Goal: Transaction & Acquisition: Purchase product/service

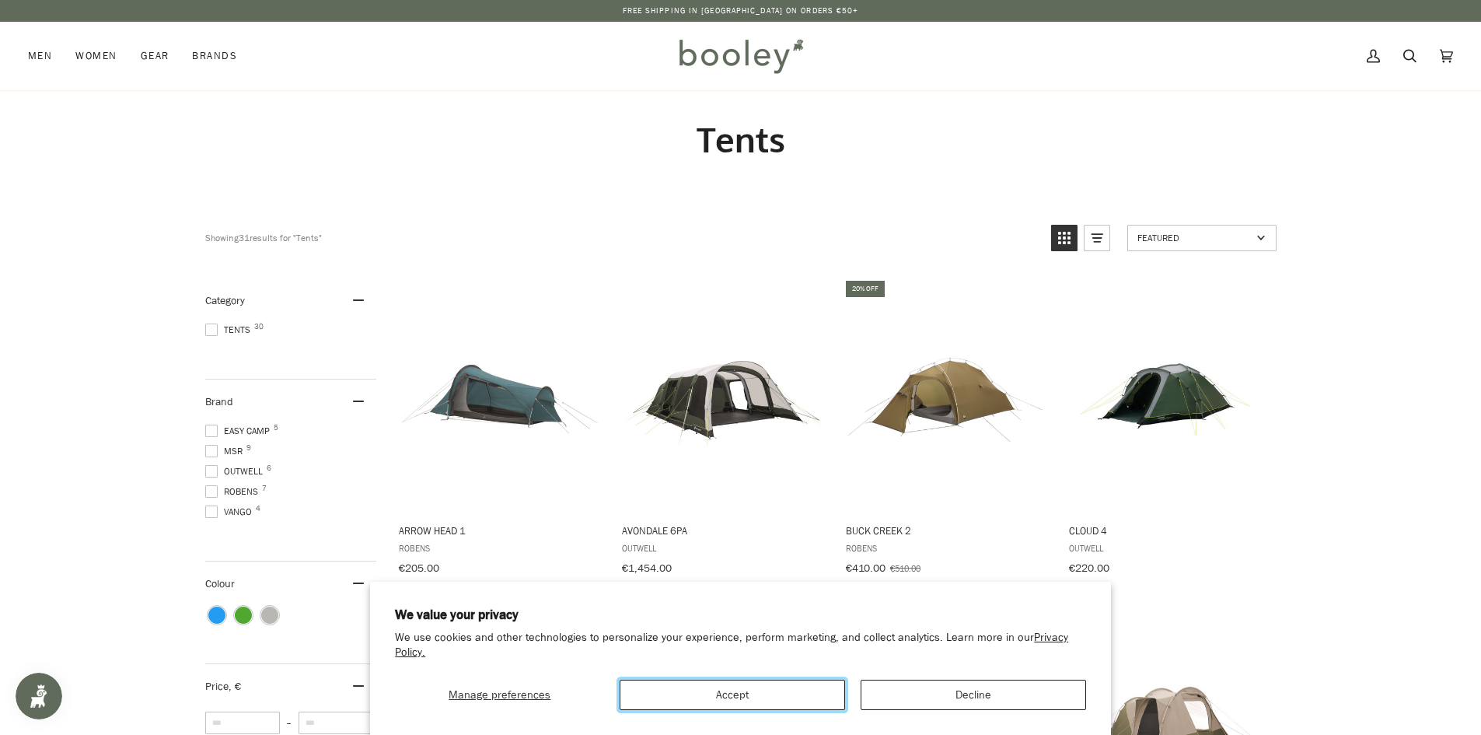
click at [773, 694] on button "Accept" at bounding box center [732, 694] width 225 height 30
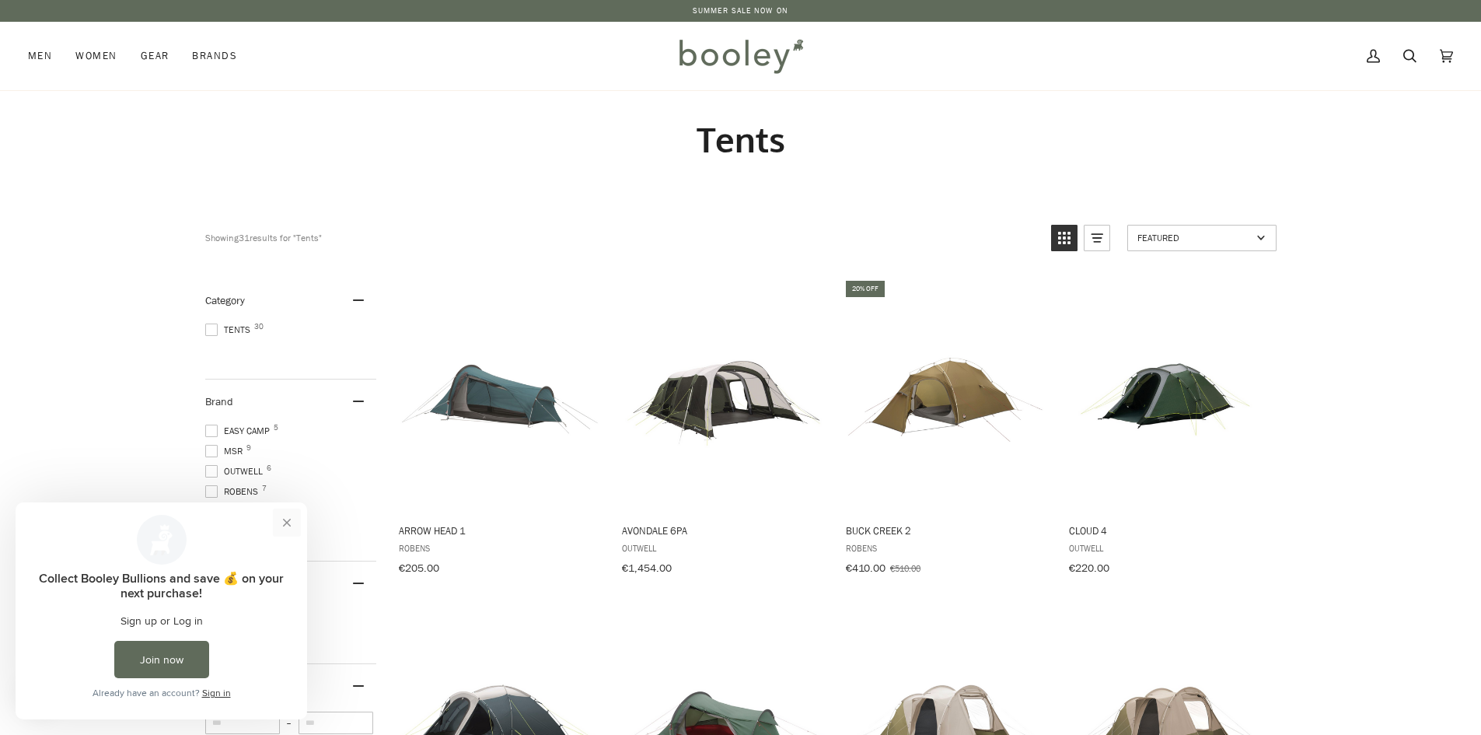
click at [287, 522] on button "Close prompt" at bounding box center [287, 522] width 28 height 28
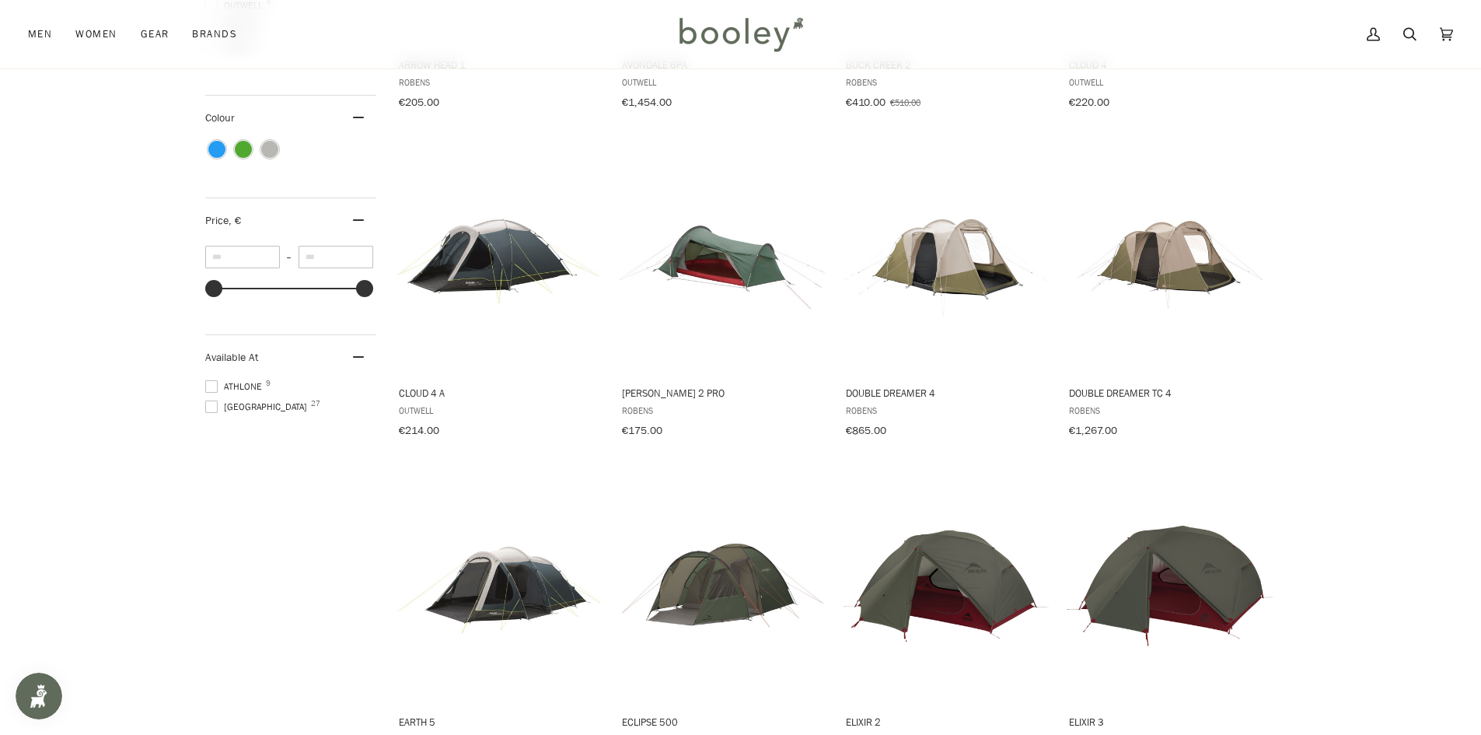
scroll to position [466, 0]
click at [226, 403] on span "Galway 27" at bounding box center [258, 406] width 106 height 14
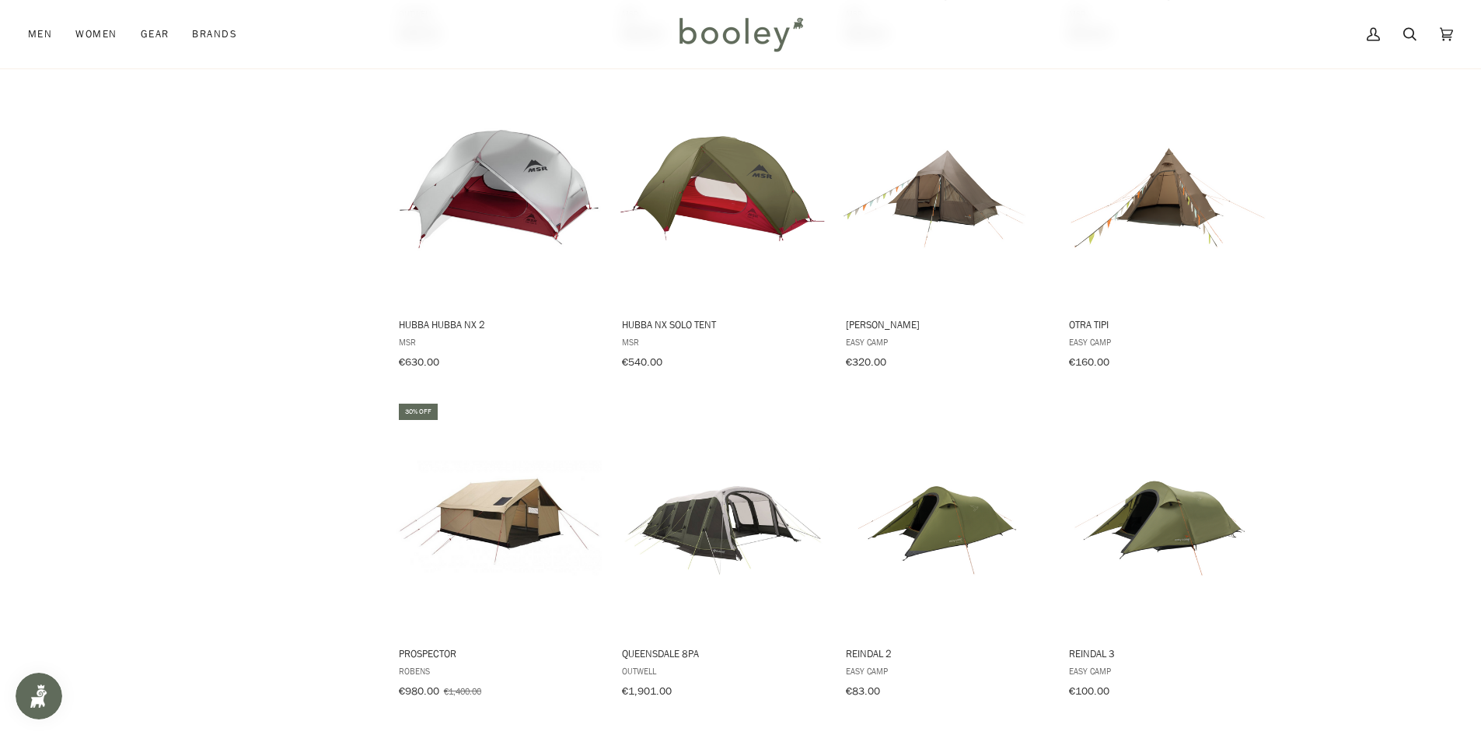
scroll to position [1230, 0]
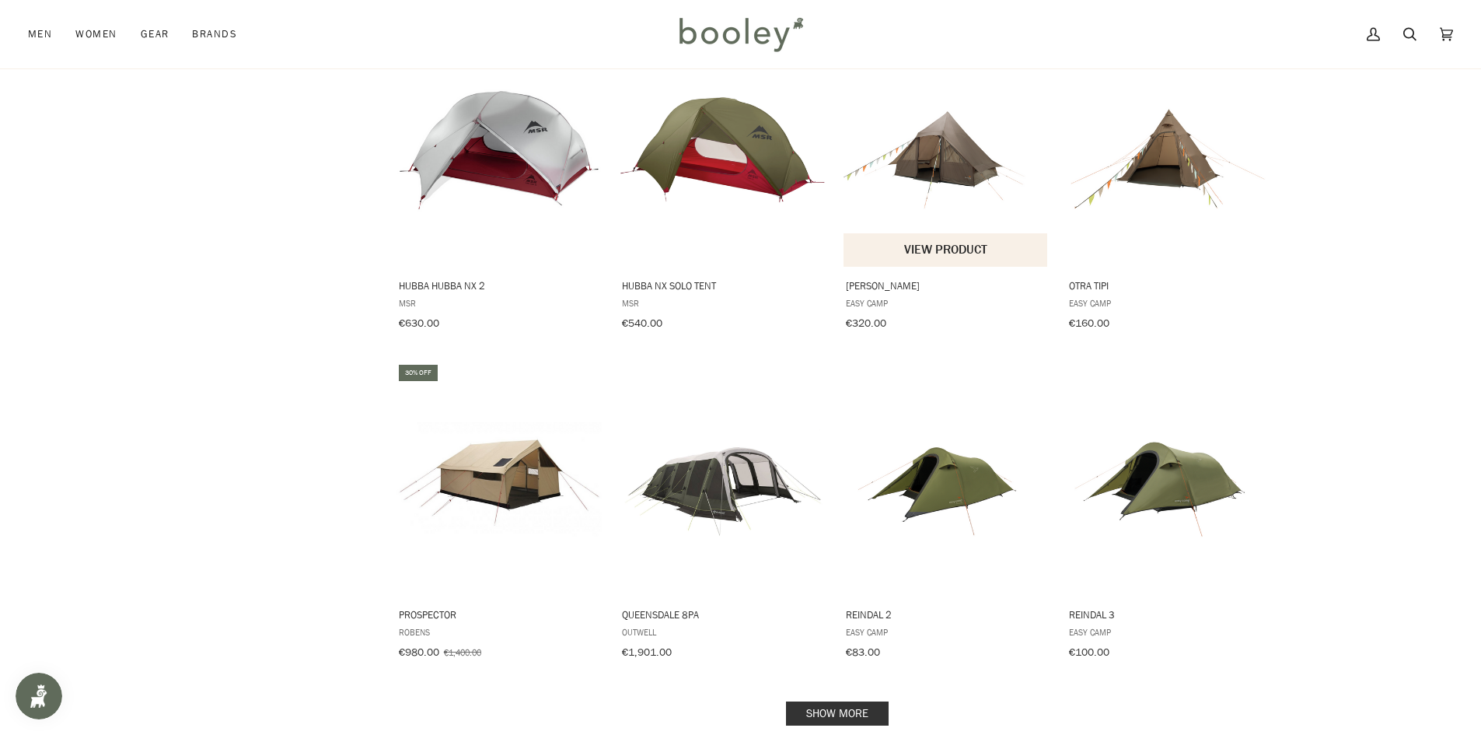
click at [967, 145] on img "Orsa Cabin" at bounding box center [946, 150] width 206 height 206
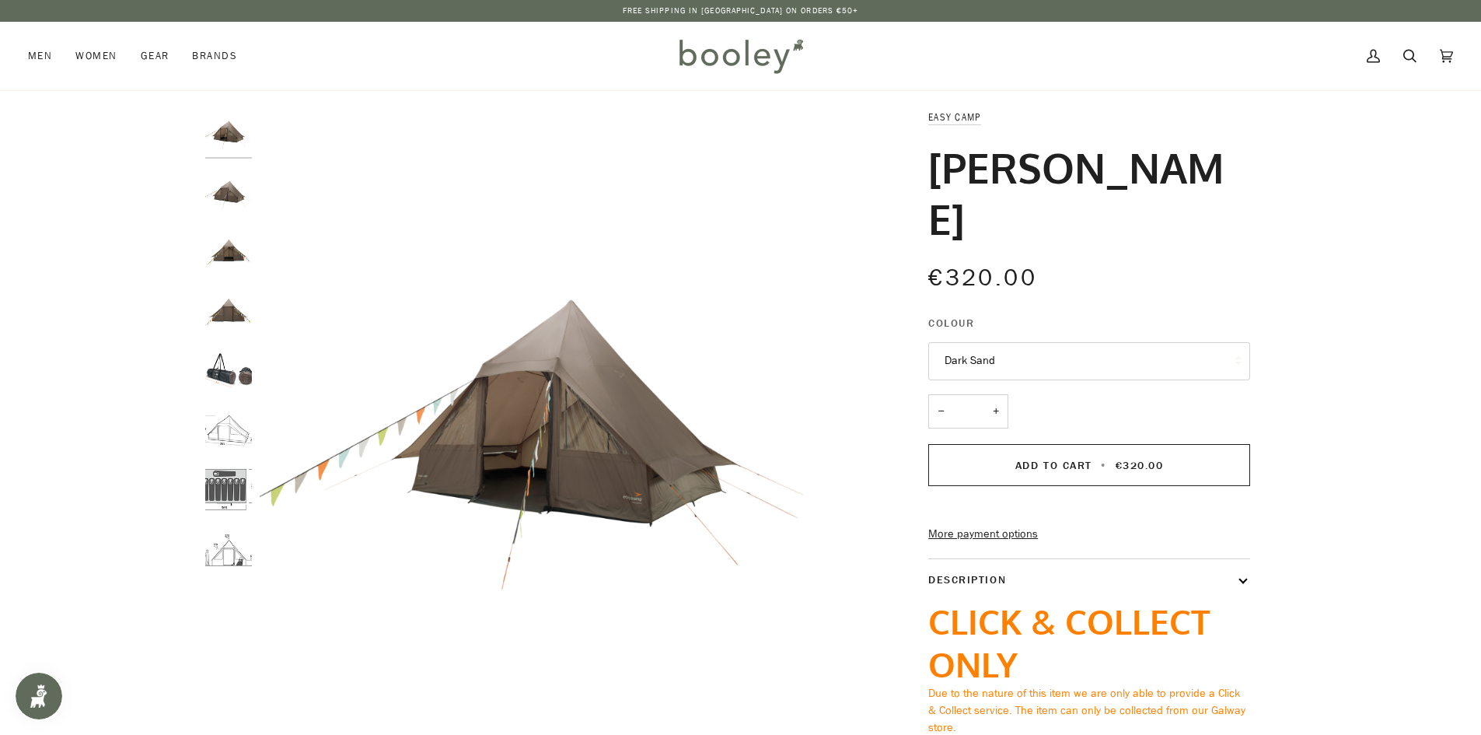
click at [225, 427] on img "Easy Camp Orsa Cabin - Booley Galway" at bounding box center [228, 430] width 47 height 47
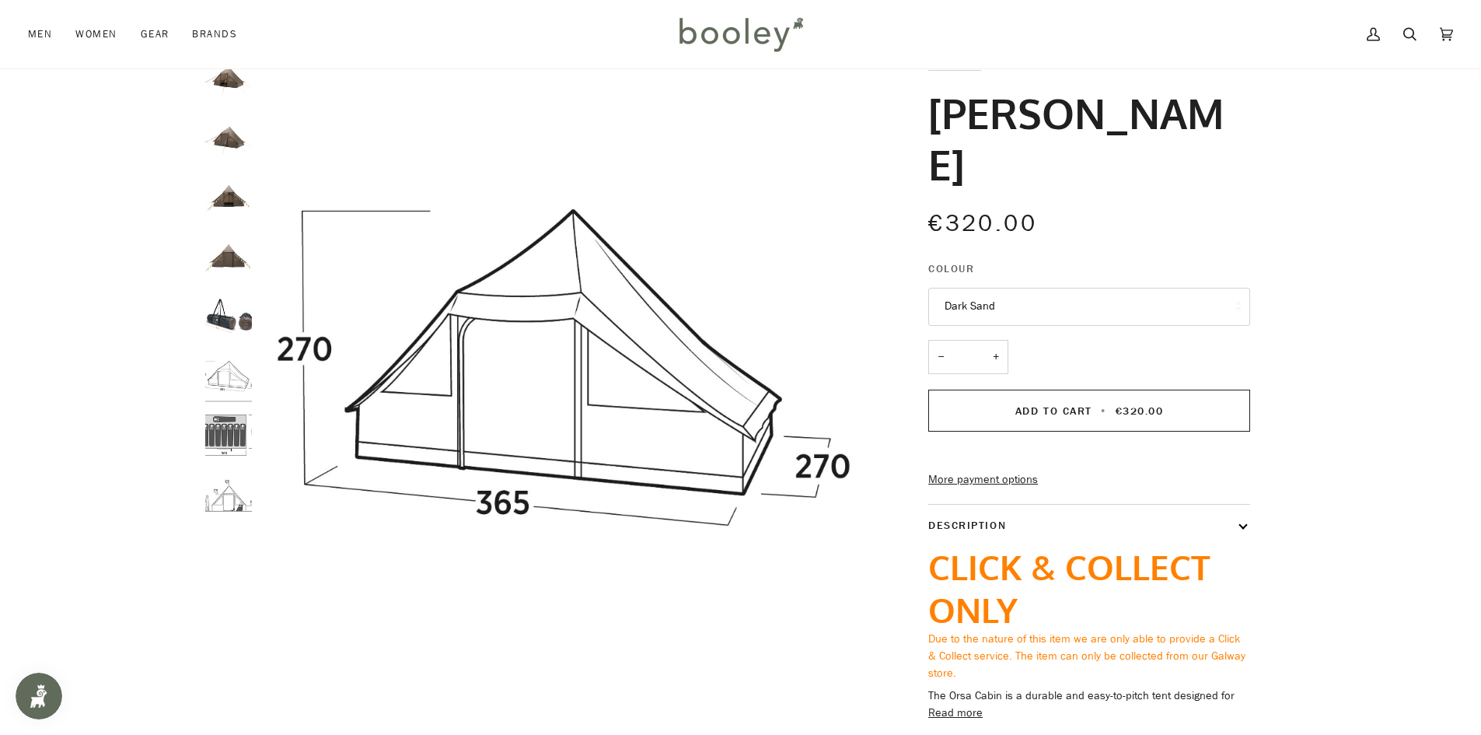
scroll to position [2, 0]
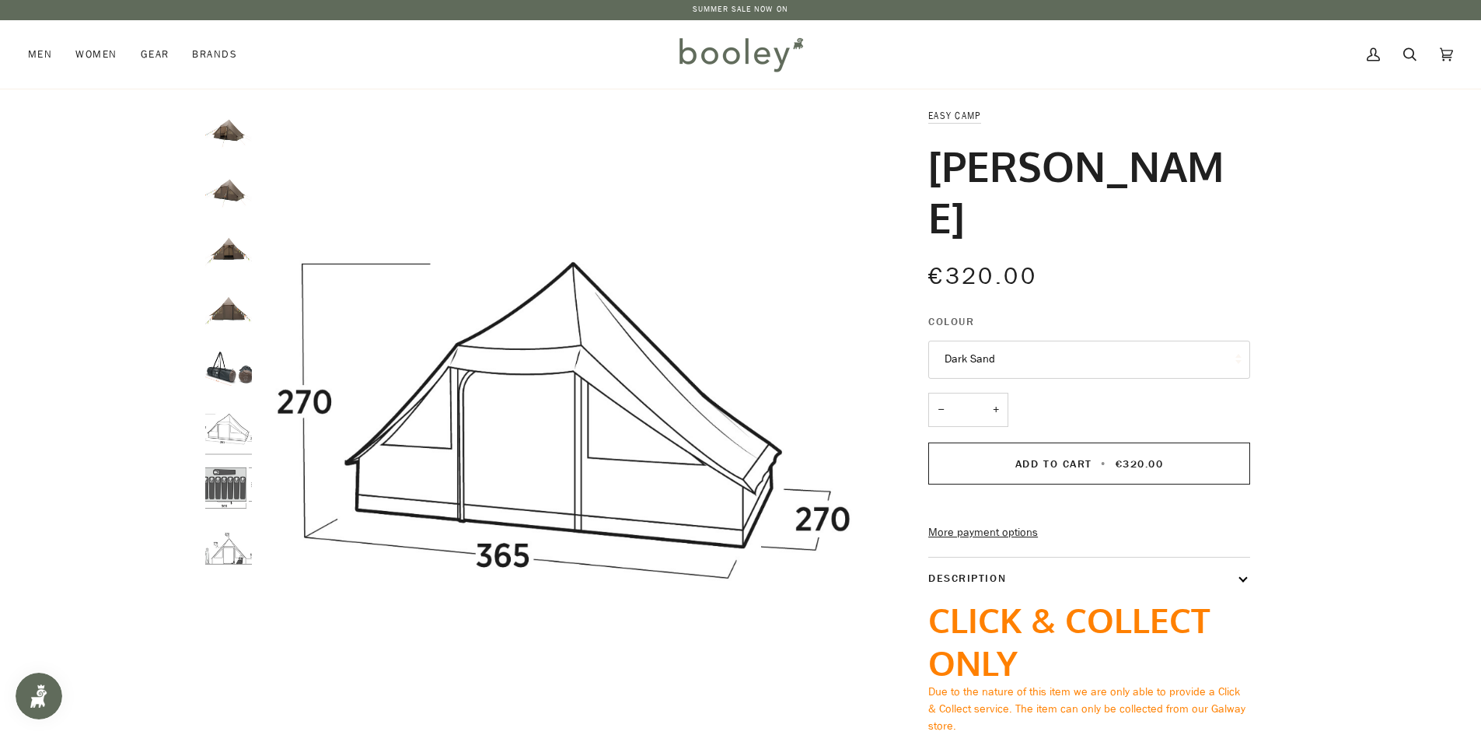
click at [997, 524] on link "More payment options" at bounding box center [1089, 532] width 322 height 17
click at [1081, 557] on button "Description" at bounding box center [1089, 577] width 322 height 41
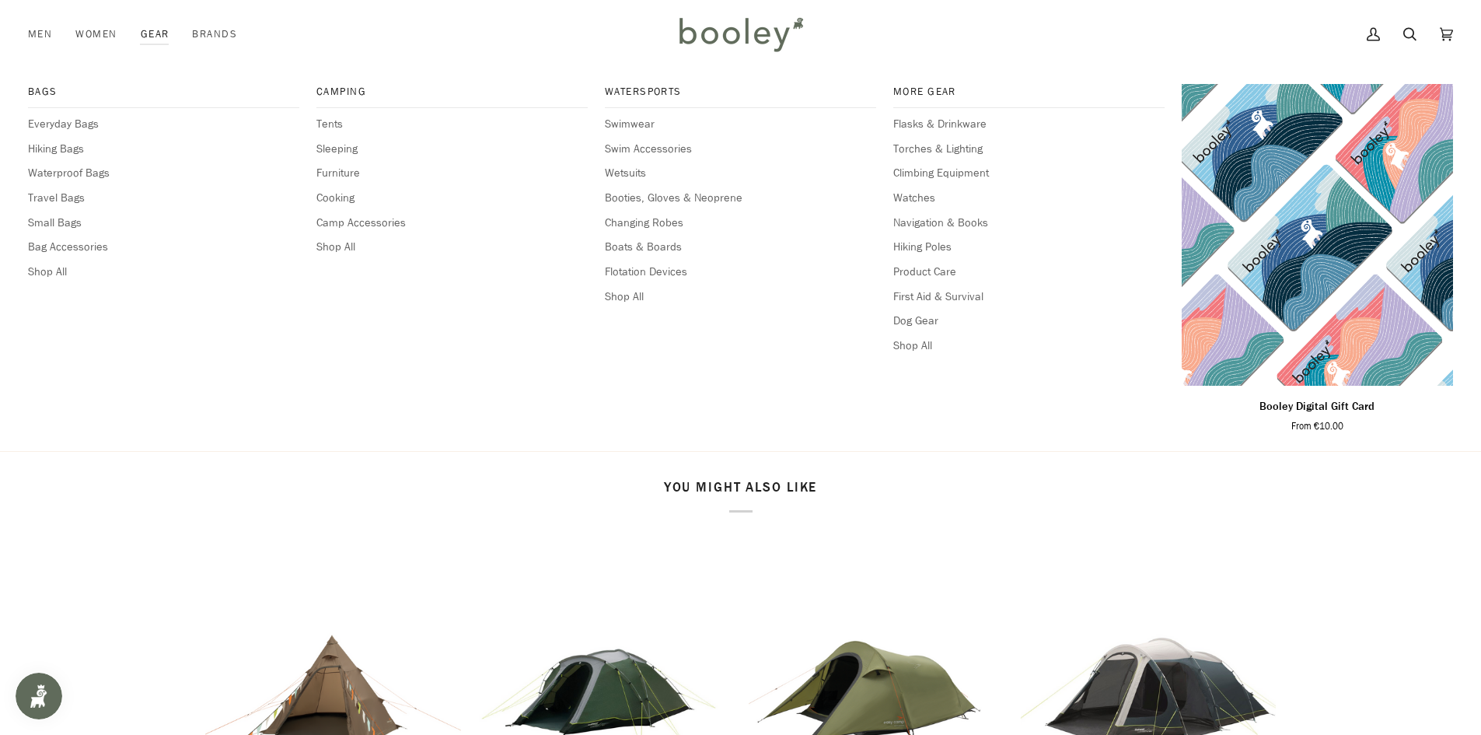
scroll to position [312, 0]
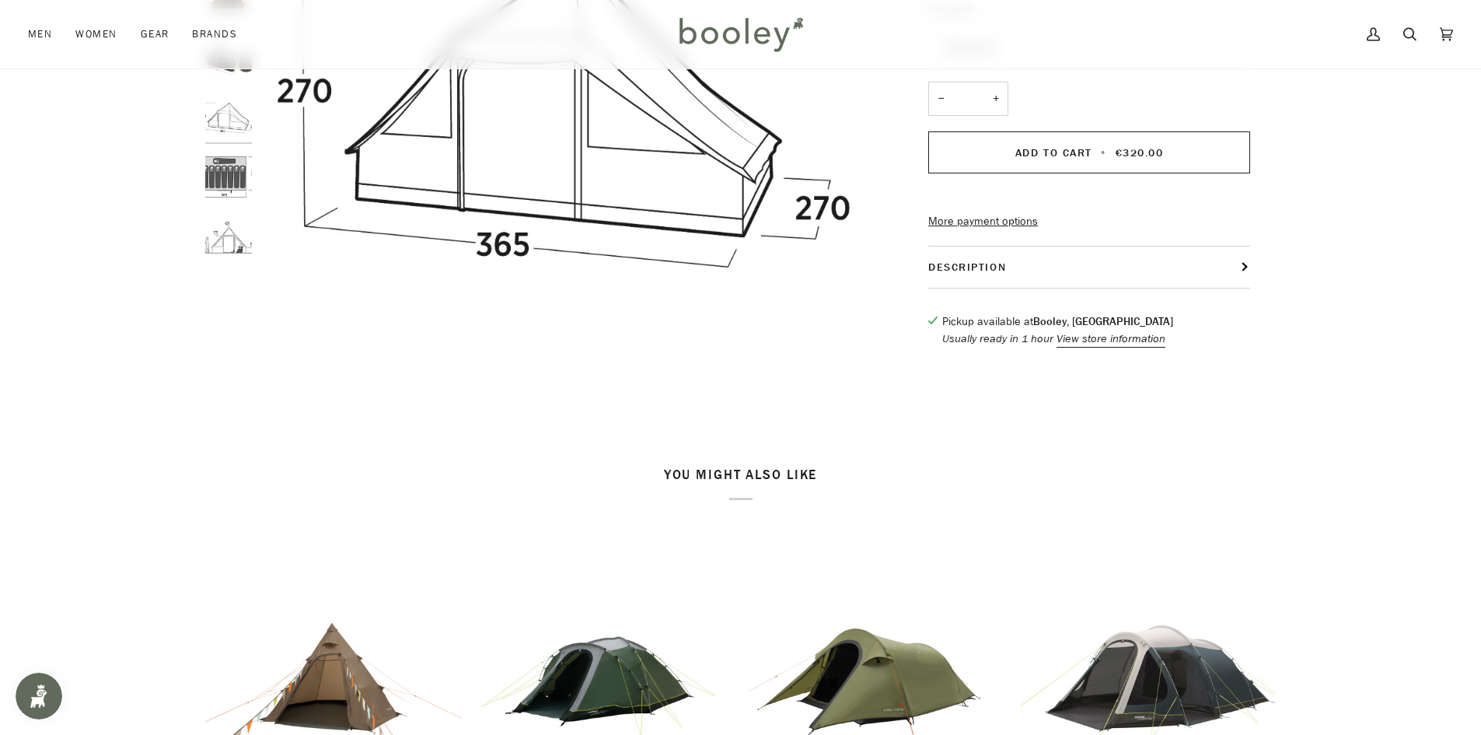
click at [1171, 246] on button "Description" at bounding box center [1089, 266] width 322 height 41
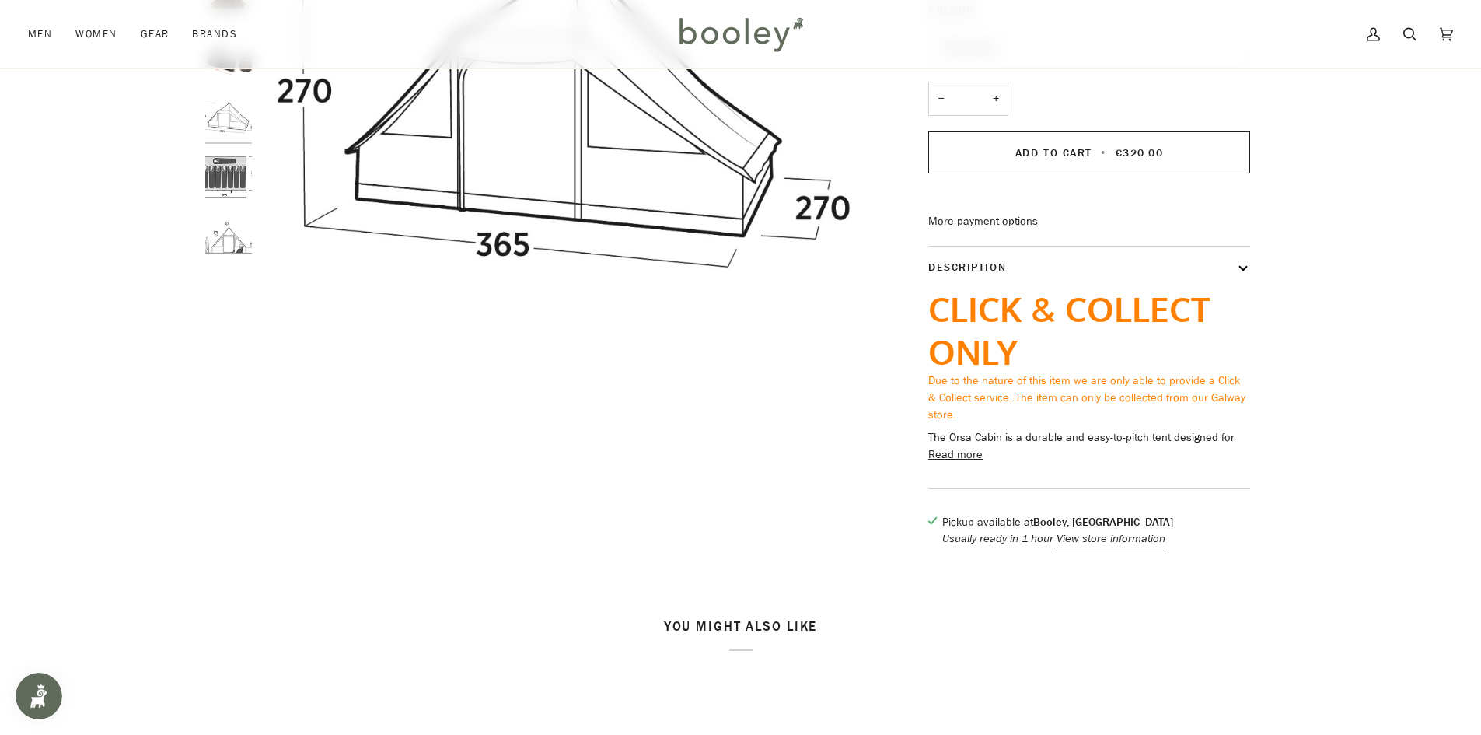
click at [969, 446] on button "Read more" at bounding box center [955, 454] width 54 height 17
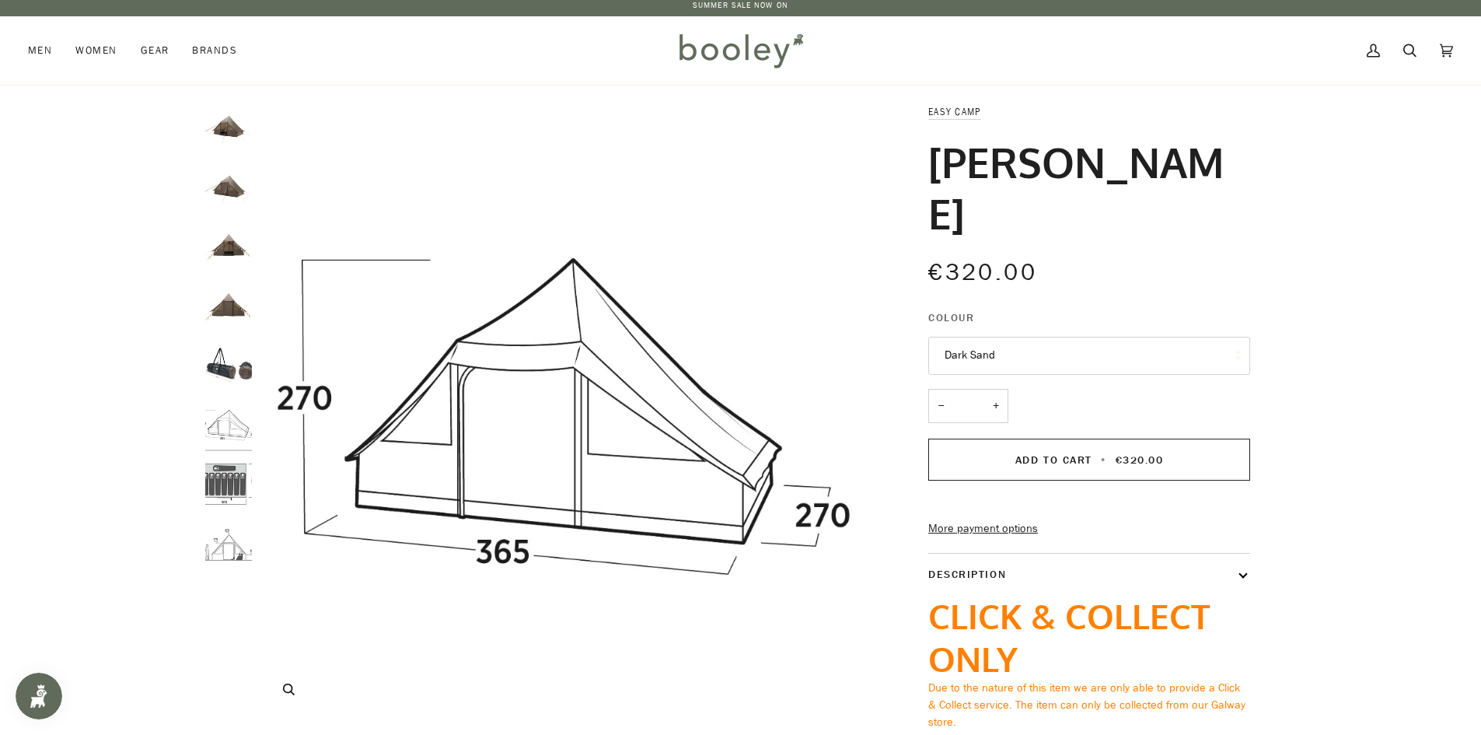
scroll to position [0, 0]
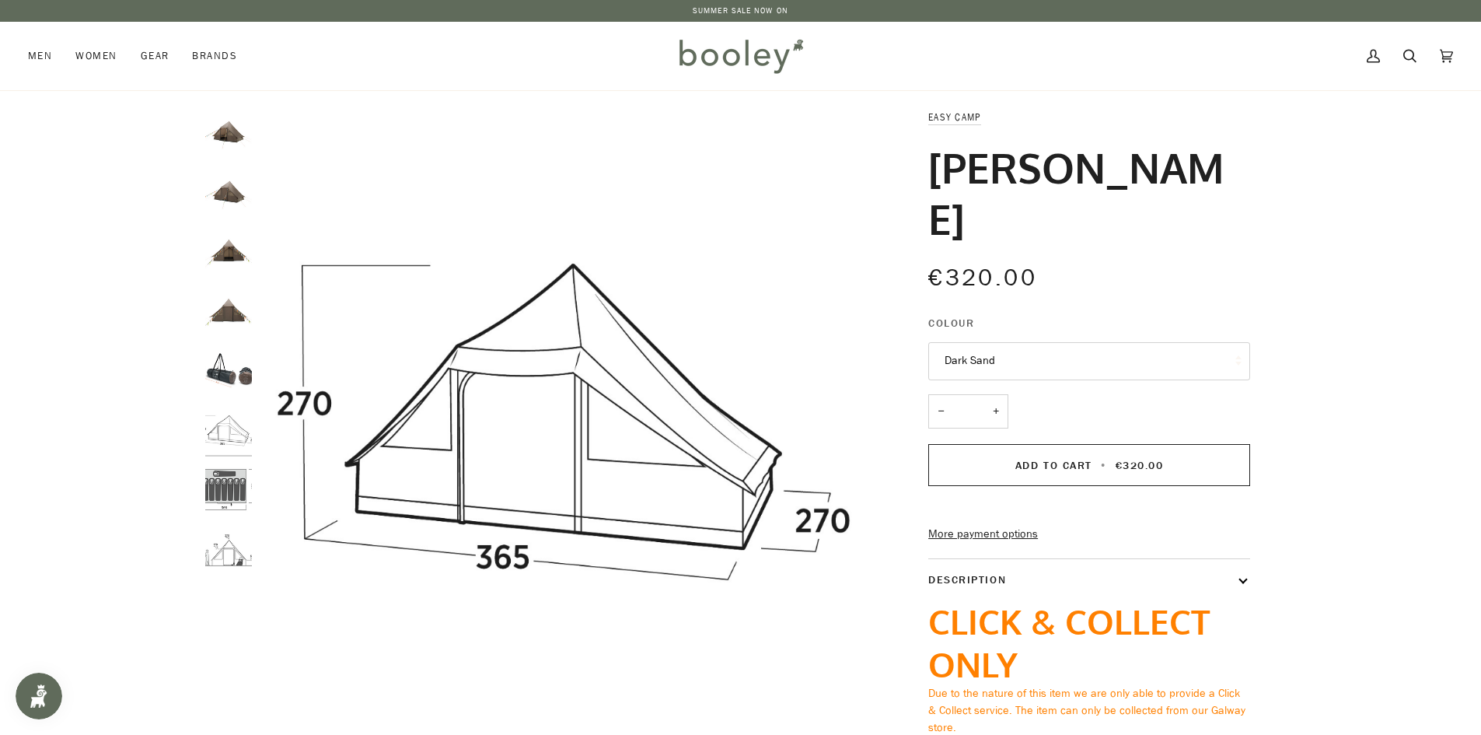
click at [207, 478] on img "Easy Camp Orsa Cabin - Booley Galway" at bounding box center [228, 489] width 47 height 47
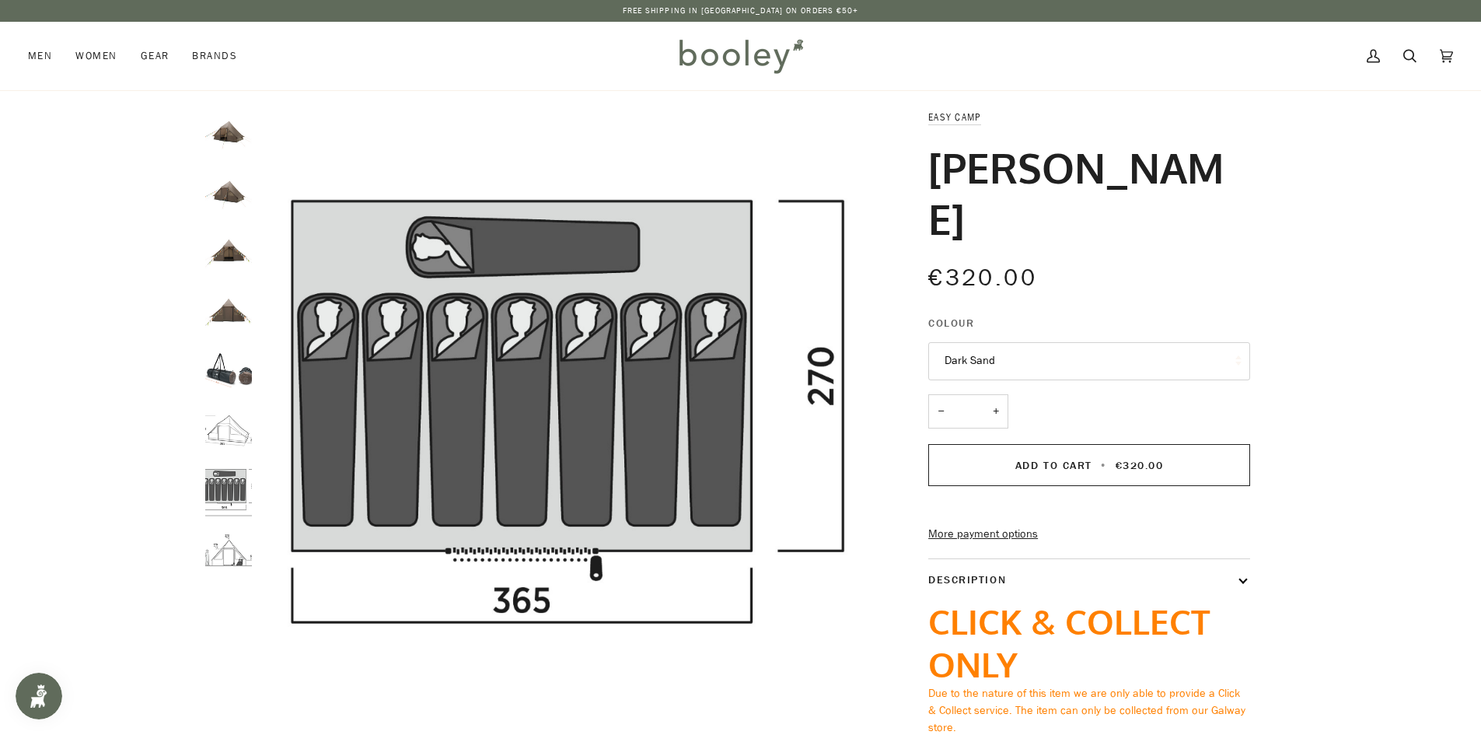
click at [228, 361] on img "Easy Camp Orsa Cabin Dark Sand - Booley Galway" at bounding box center [228, 370] width 47 height 47
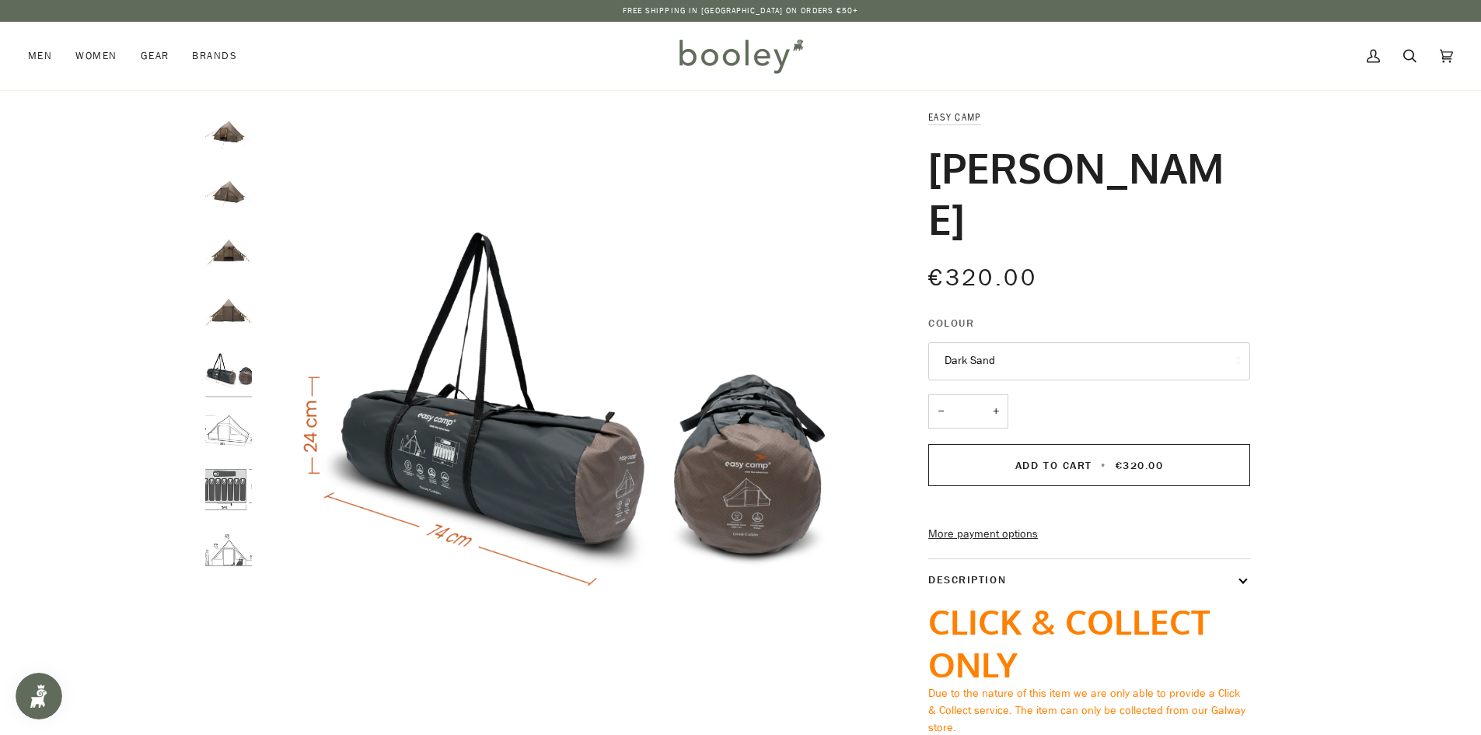
click at [224, 309] on img "Easy Camp Orsa Cabin Dark Sand - Booley Galway" at bounding box center [228, 311] width 47 height 47
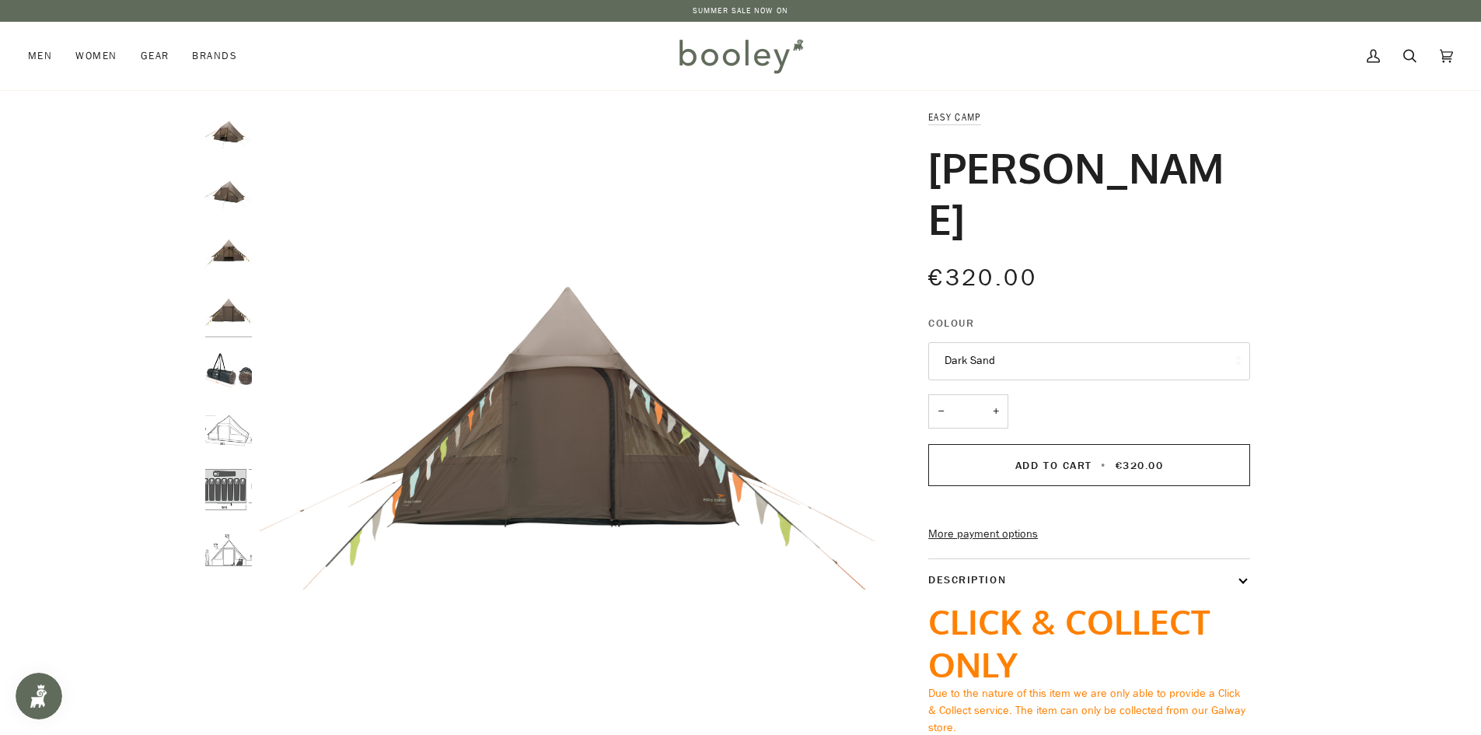
click at [218, 244] on img "Easy Camp Orsa Cabin Dark Sand - Booley Galway" at bounding box center [228, 251] width 47 height 47
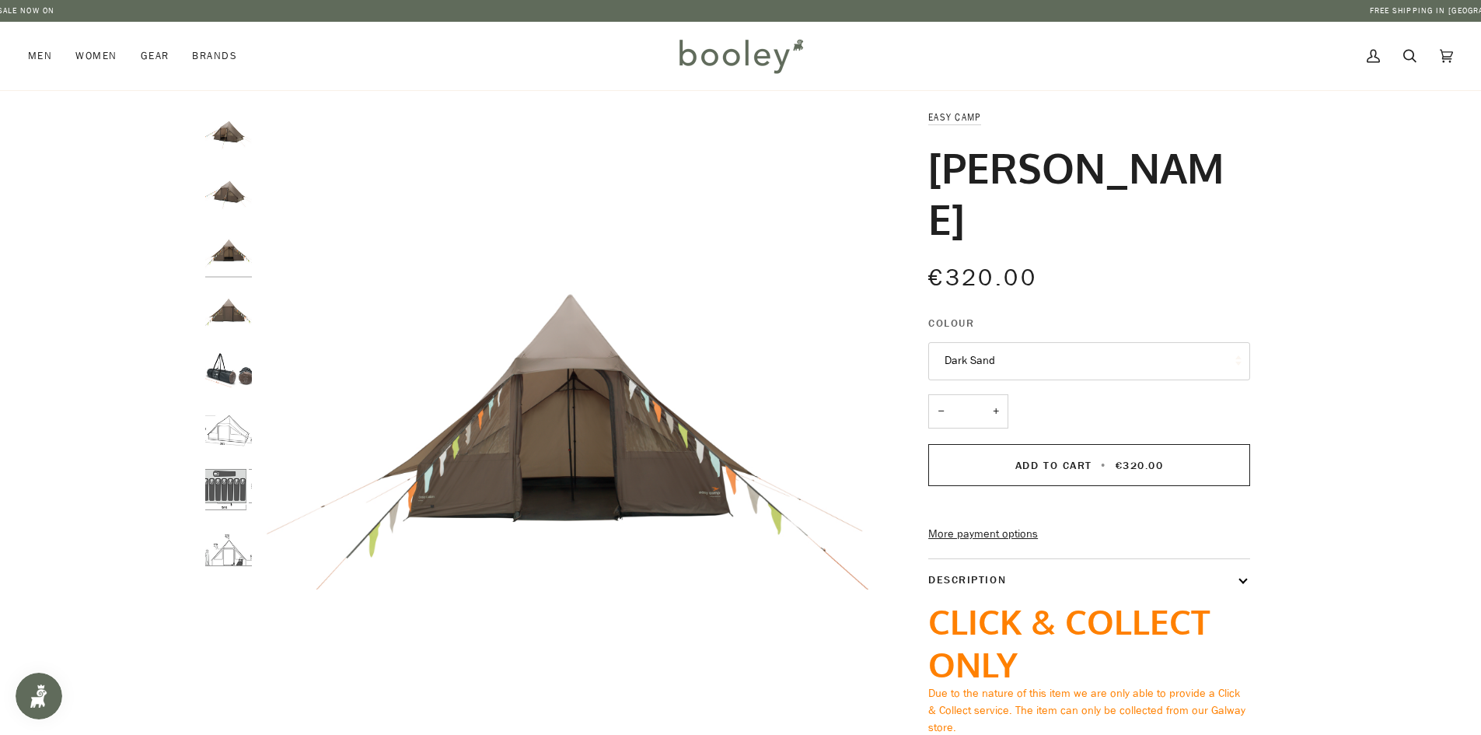
click at [234, 191] on img "Easy Camp Orsa Cabin Dark Sand - Booley Galway" at bounding box center [228, 192] width 47 height 47
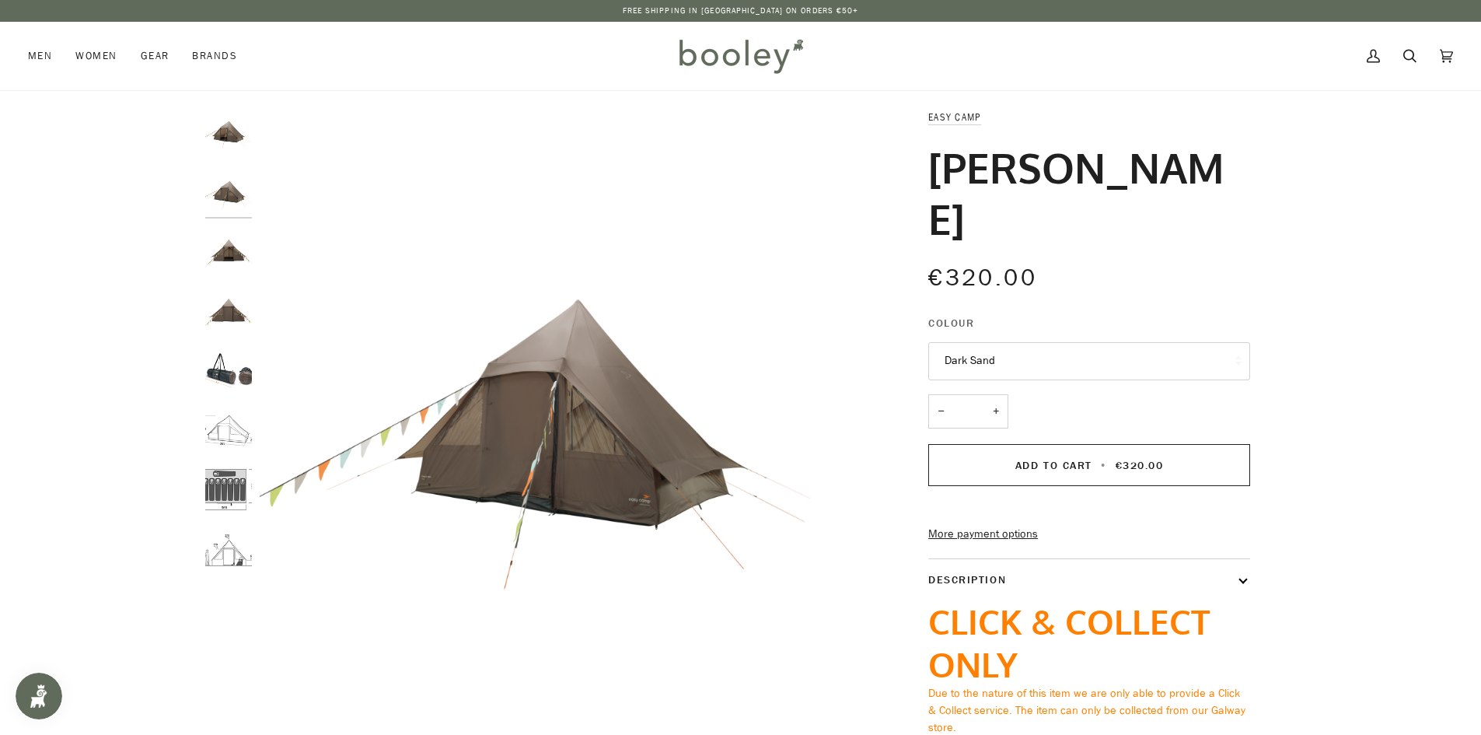
click at [229, 130] on img "Easy Camp Orsa Cabin Dark Sand - Booley Galway" at bounding box center [228, 132] width 47 height 47
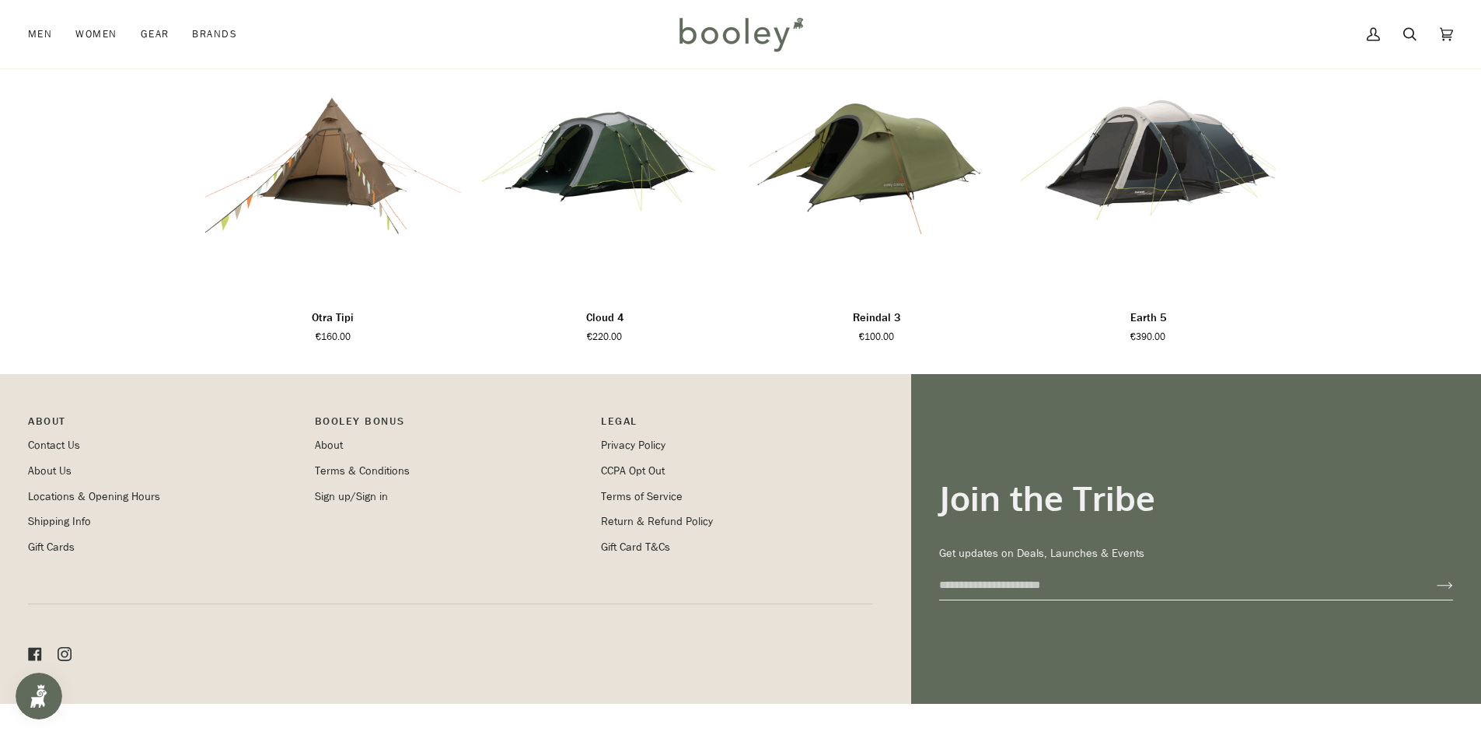
scroll to position [1964, 0]
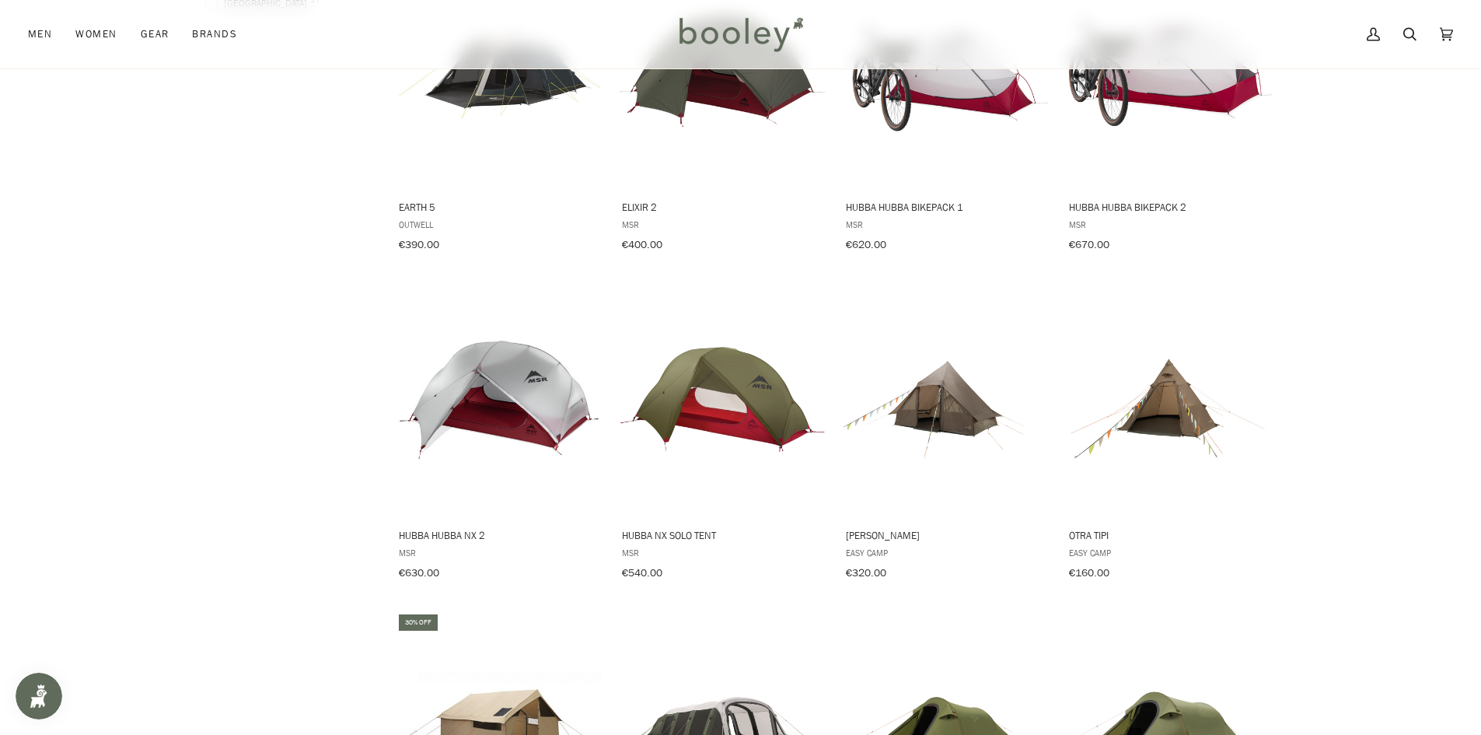
scroll to position [1277, 0]
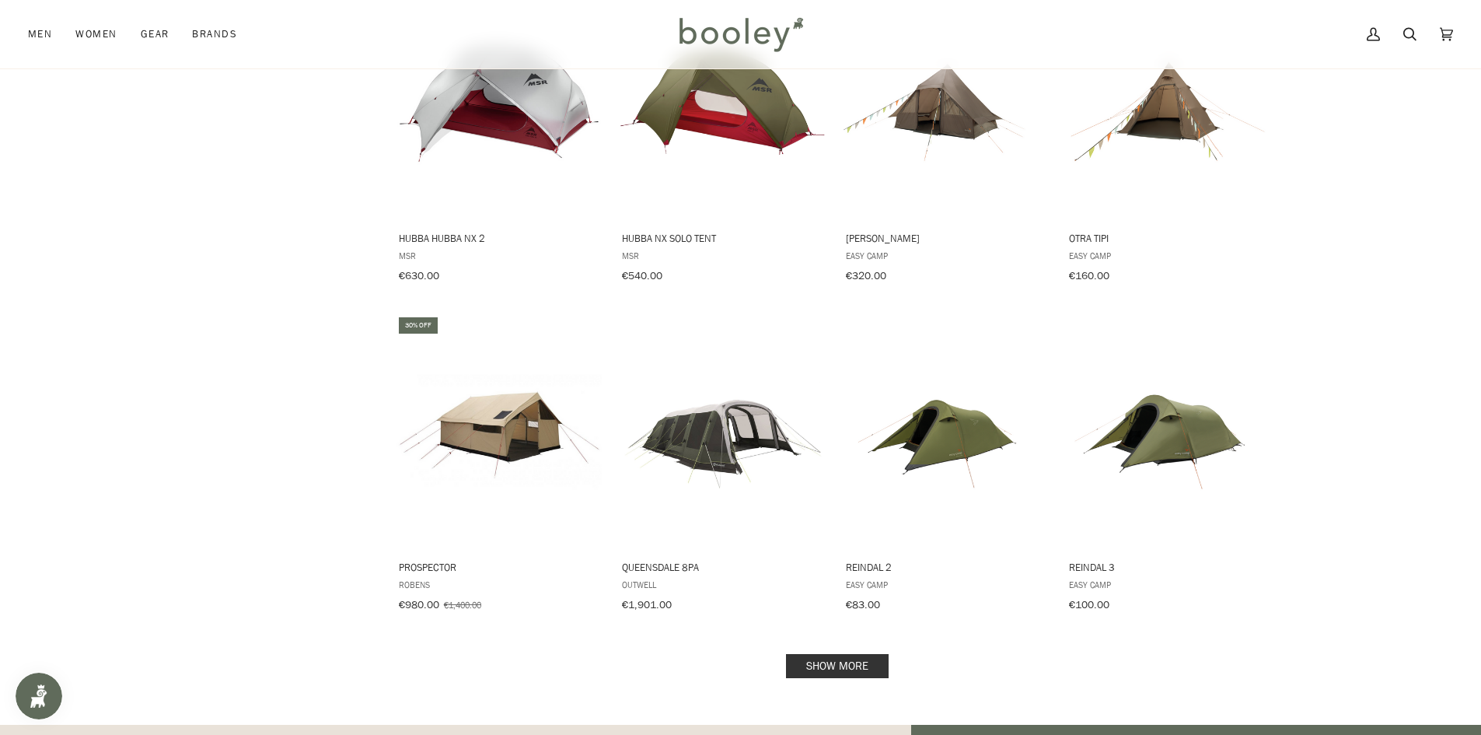
click at [875, 655] on link "Show more" at bounding box center [837, 666] width 103 height 24
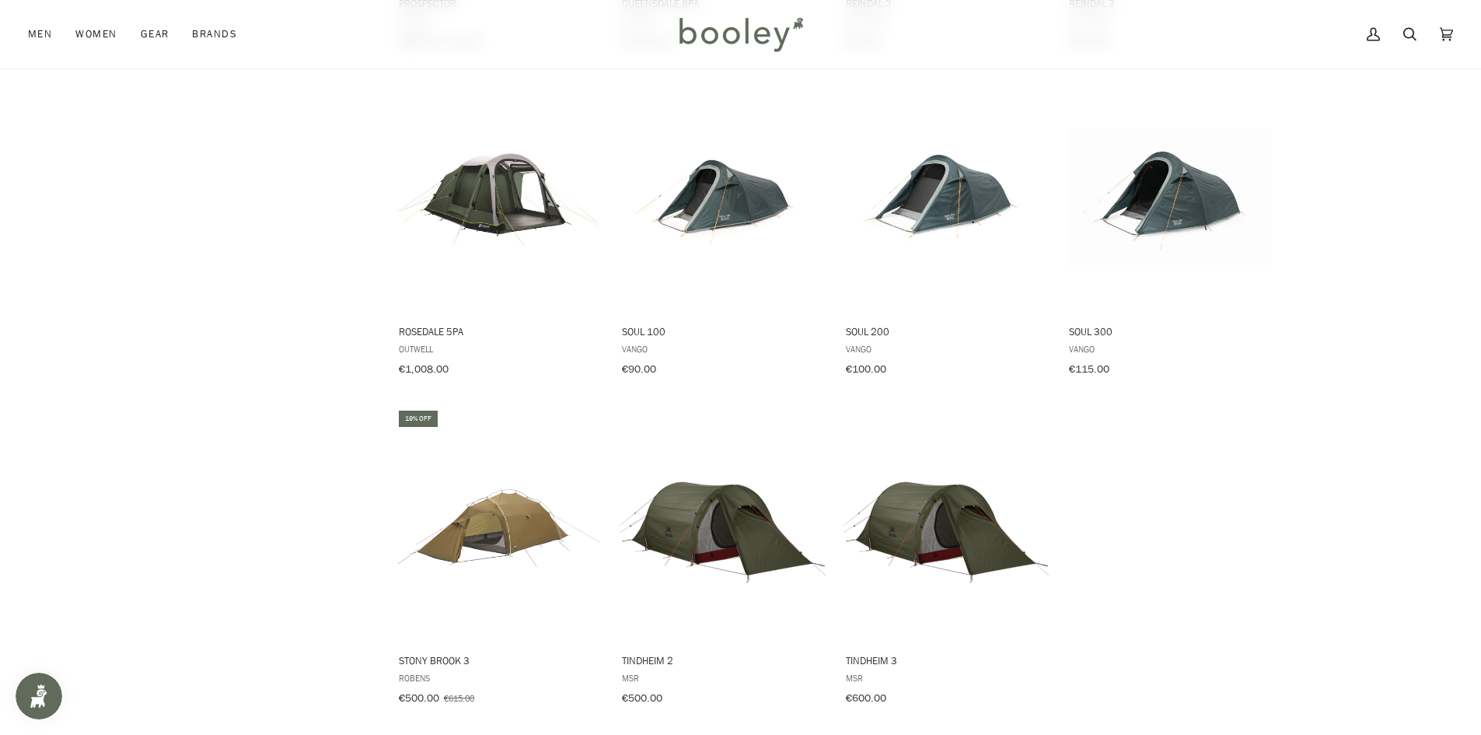
scroll to position [1899, 0]
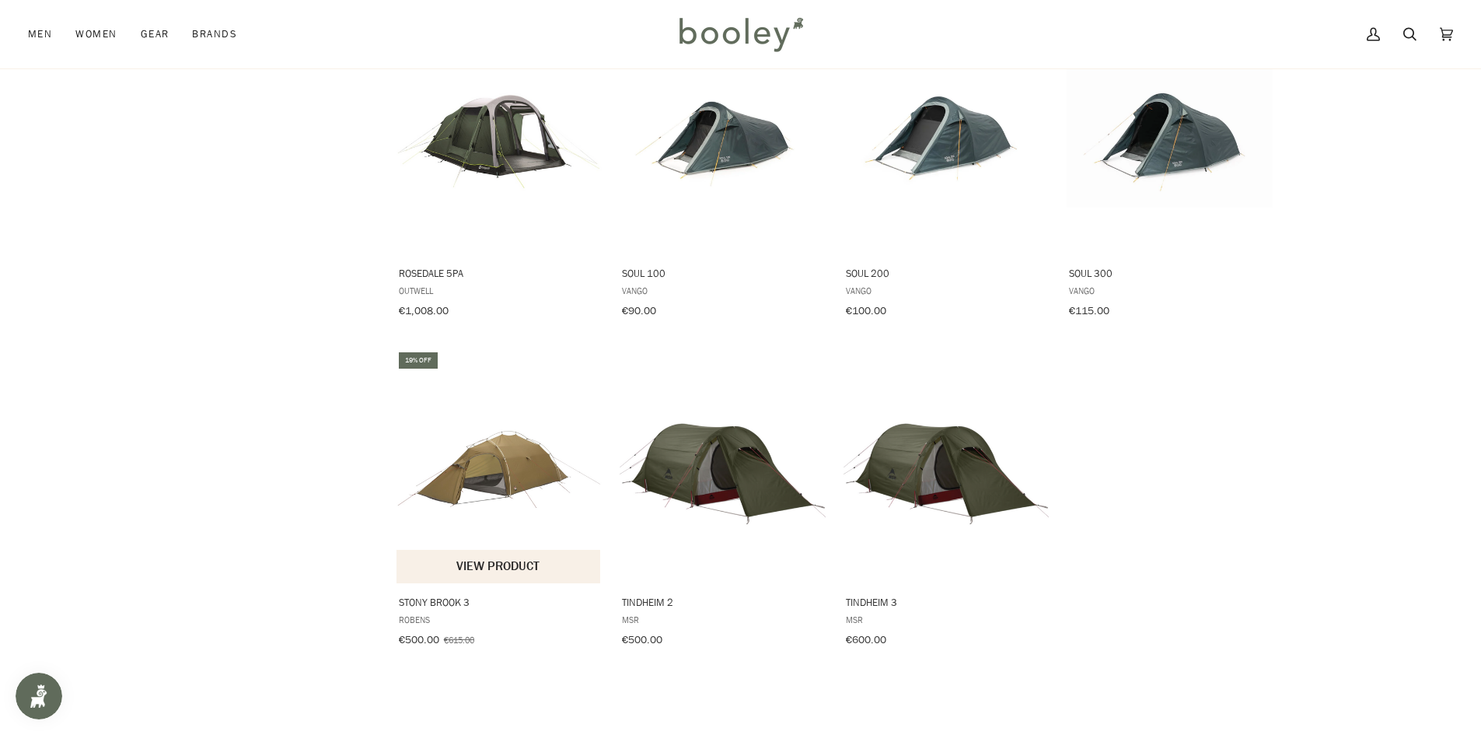
click at [523, 500] on img "Stony Brook 3" at bounding box center [499, 467] width 206 height 206
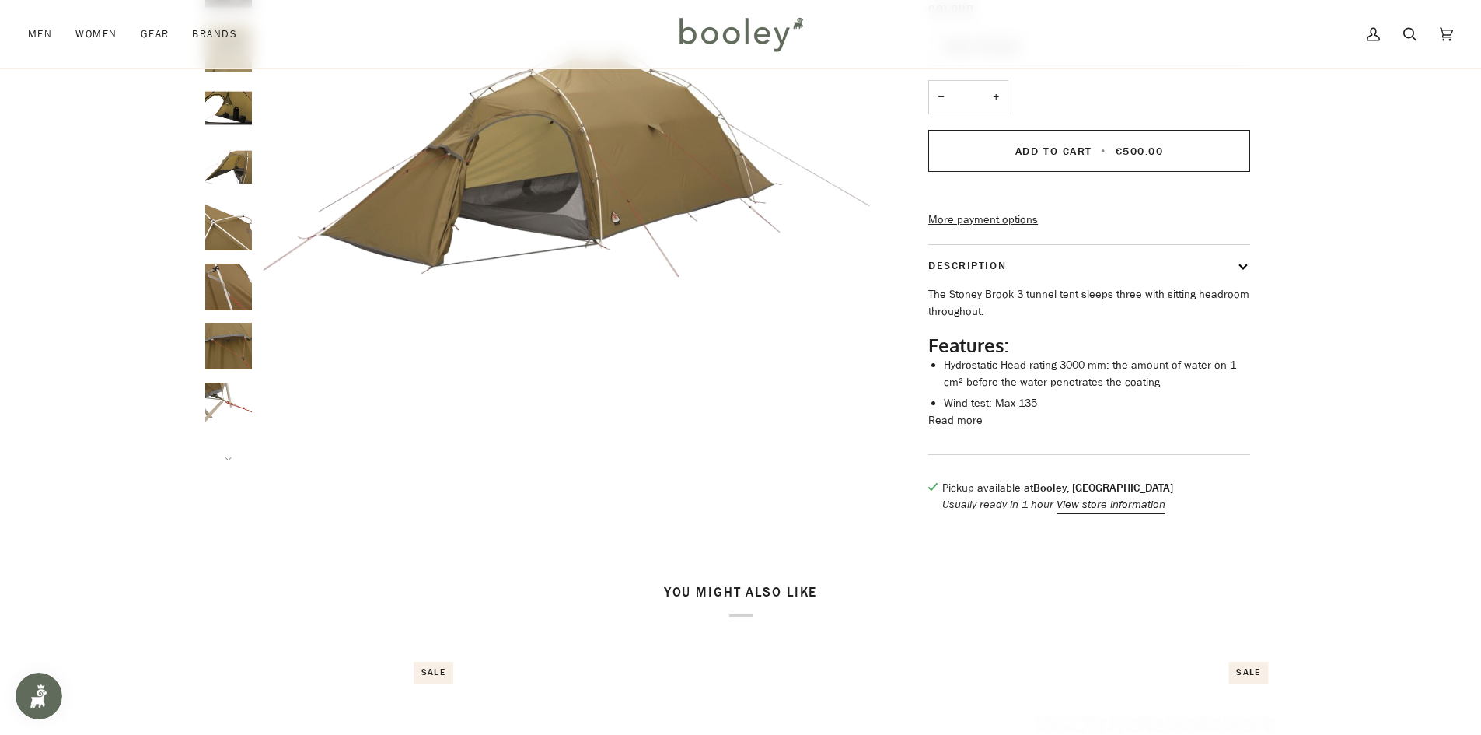
scroll to position [311, 0]
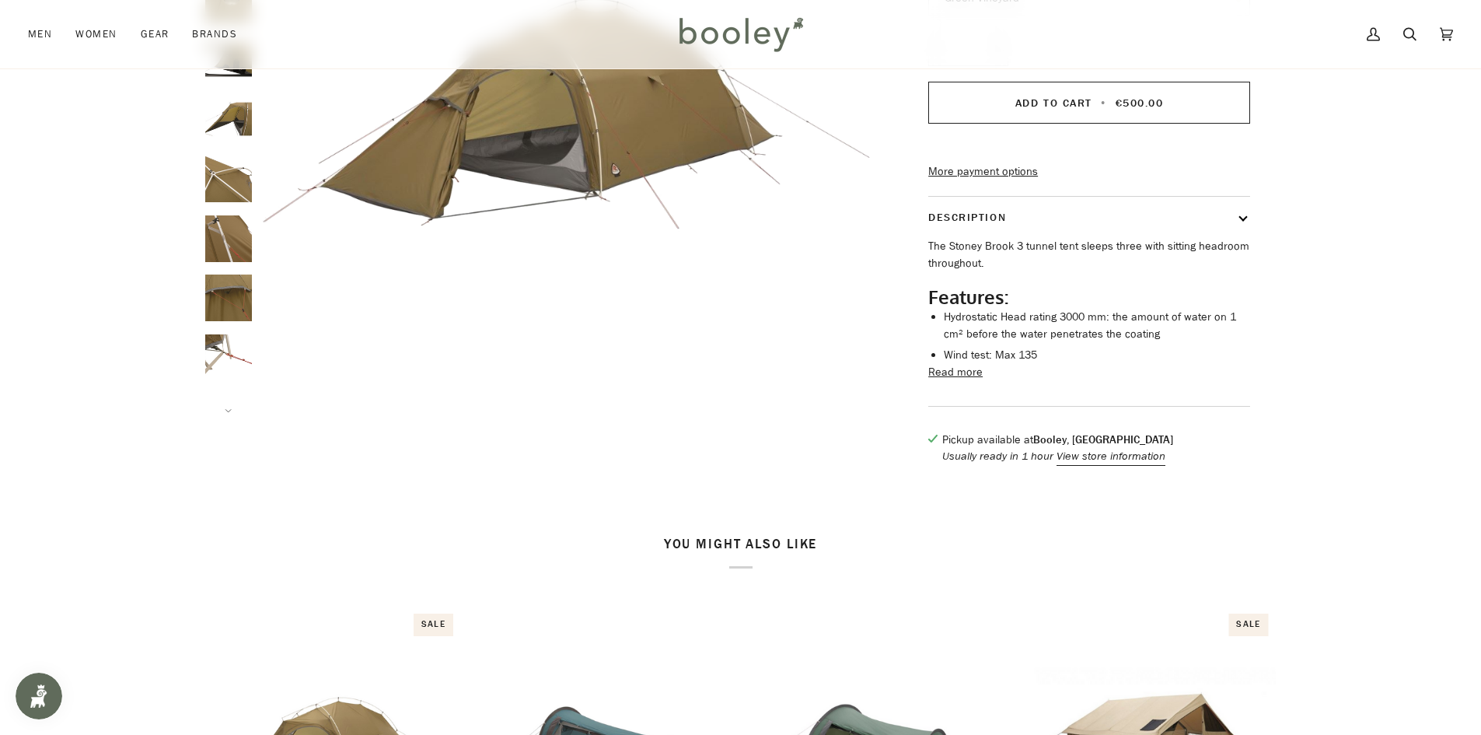
click at [958, 381] on button "Read more" at bounding box center [955, 372] width 54 height 17
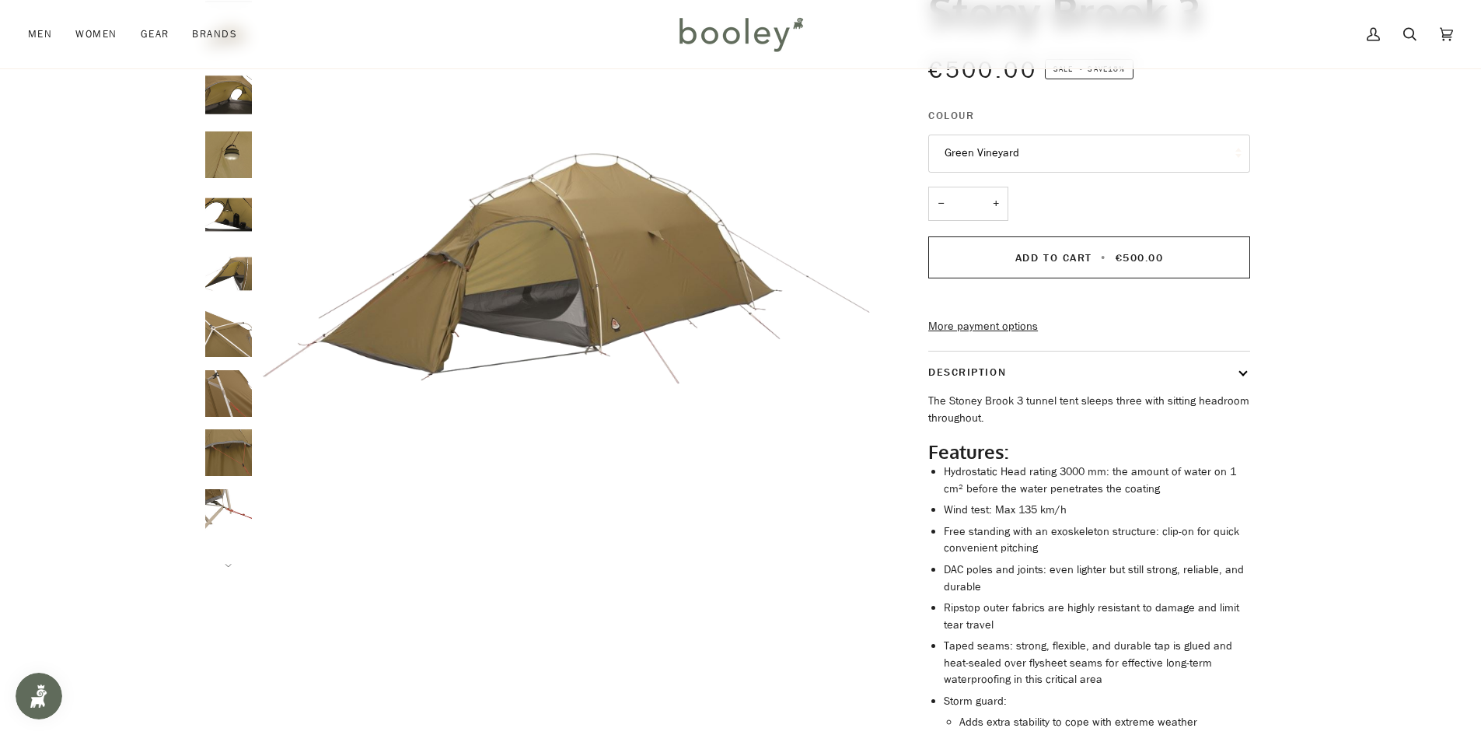
scroll to position [155, 0]
click at [235, 560] on button "Next" at bounding box center [228, 556] width 47 height 23
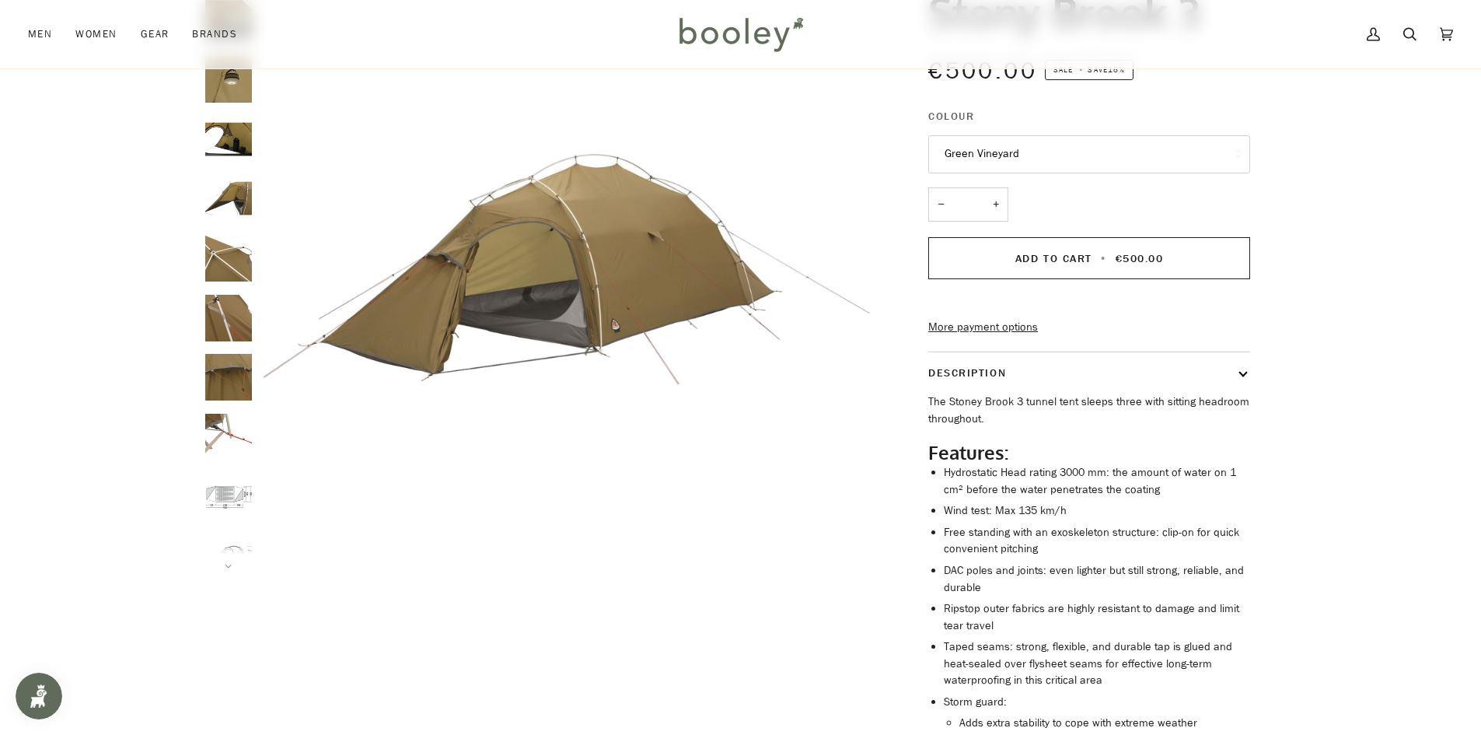
scroll to position [160, 0]
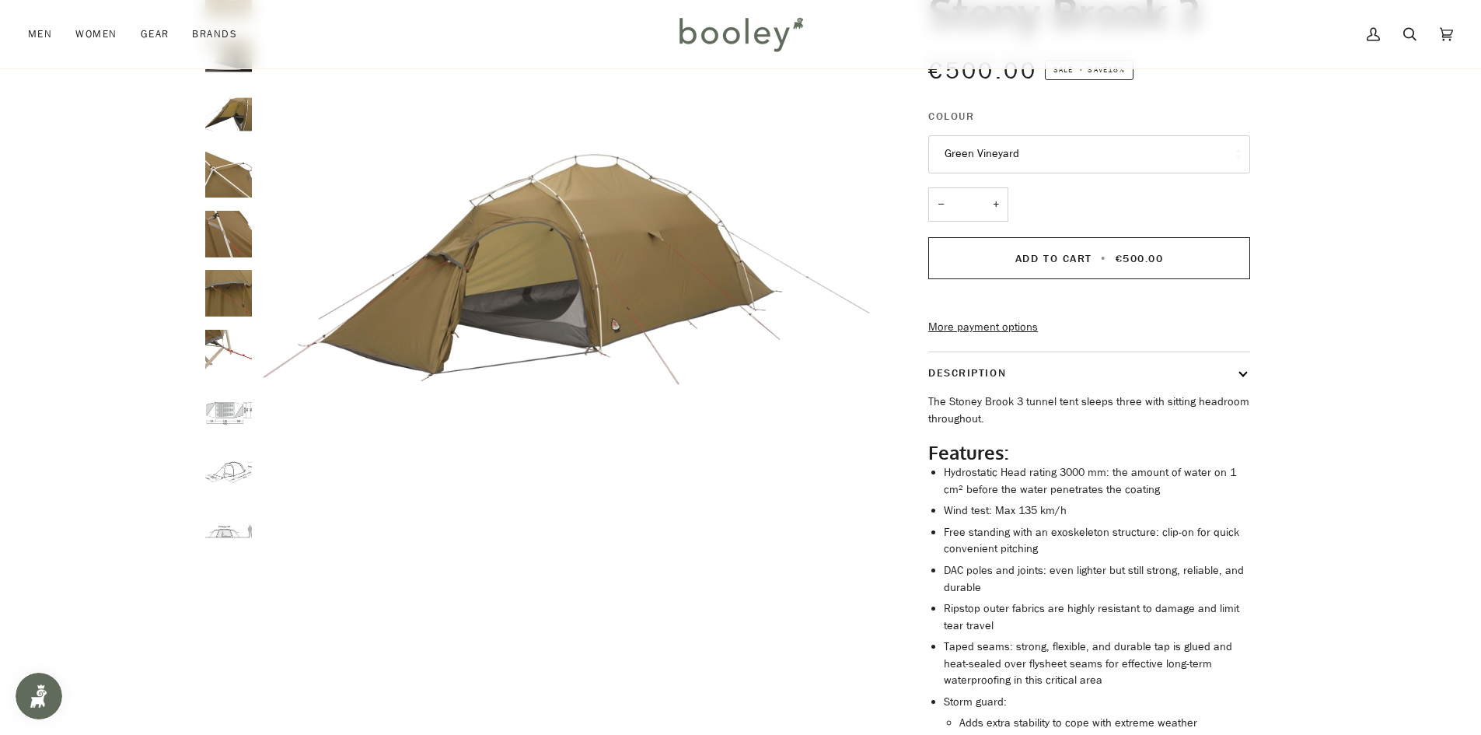
click at [235, 403] on img "Robens Stony Brook 3 - Booley Galway" at bounding box center [228, 412] width 47 height 47
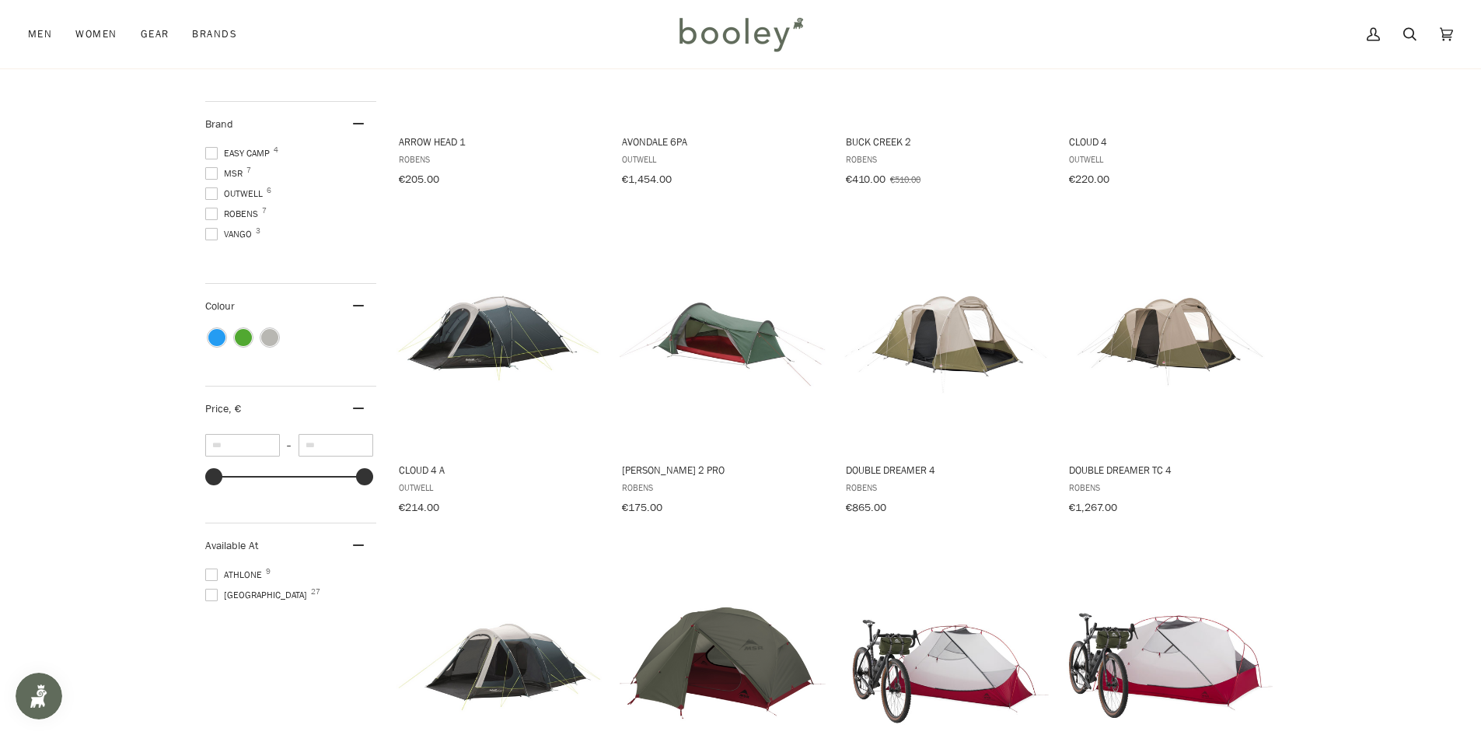
scroll to position [2304, 0]
